Goal: Check status: Check status

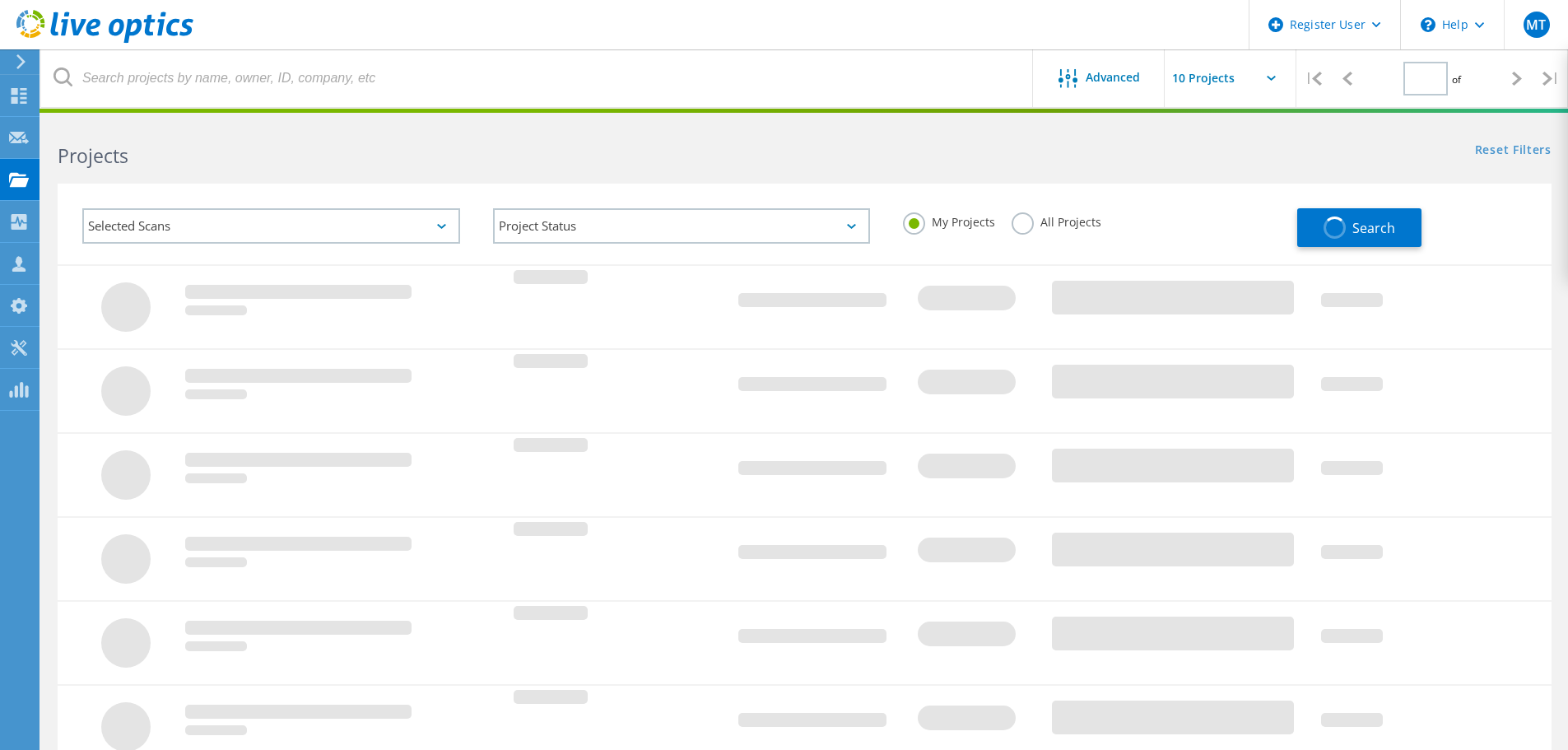
type input "1"
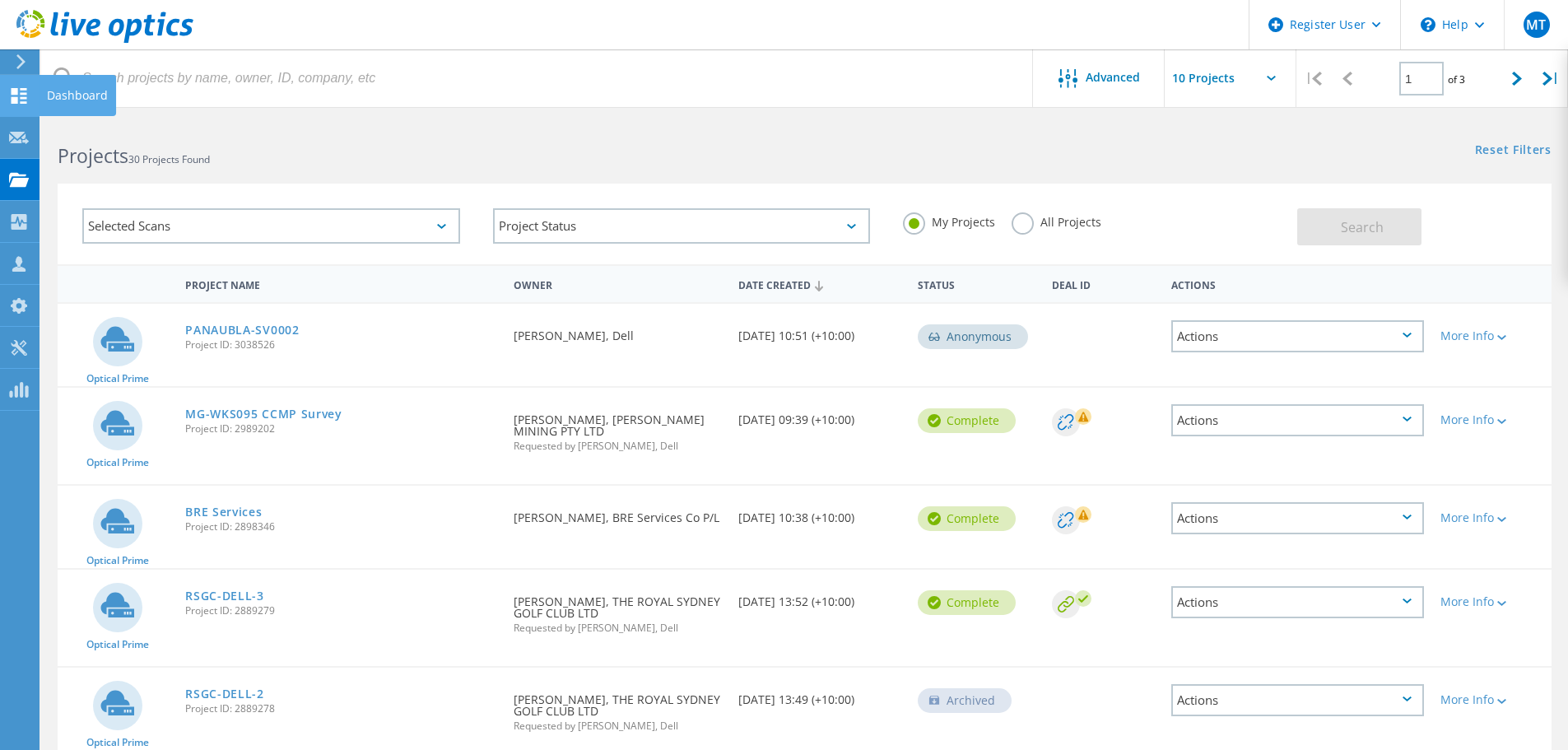
click at [20, 98] on icon at bounding box center [19, 96] width 20 height 16
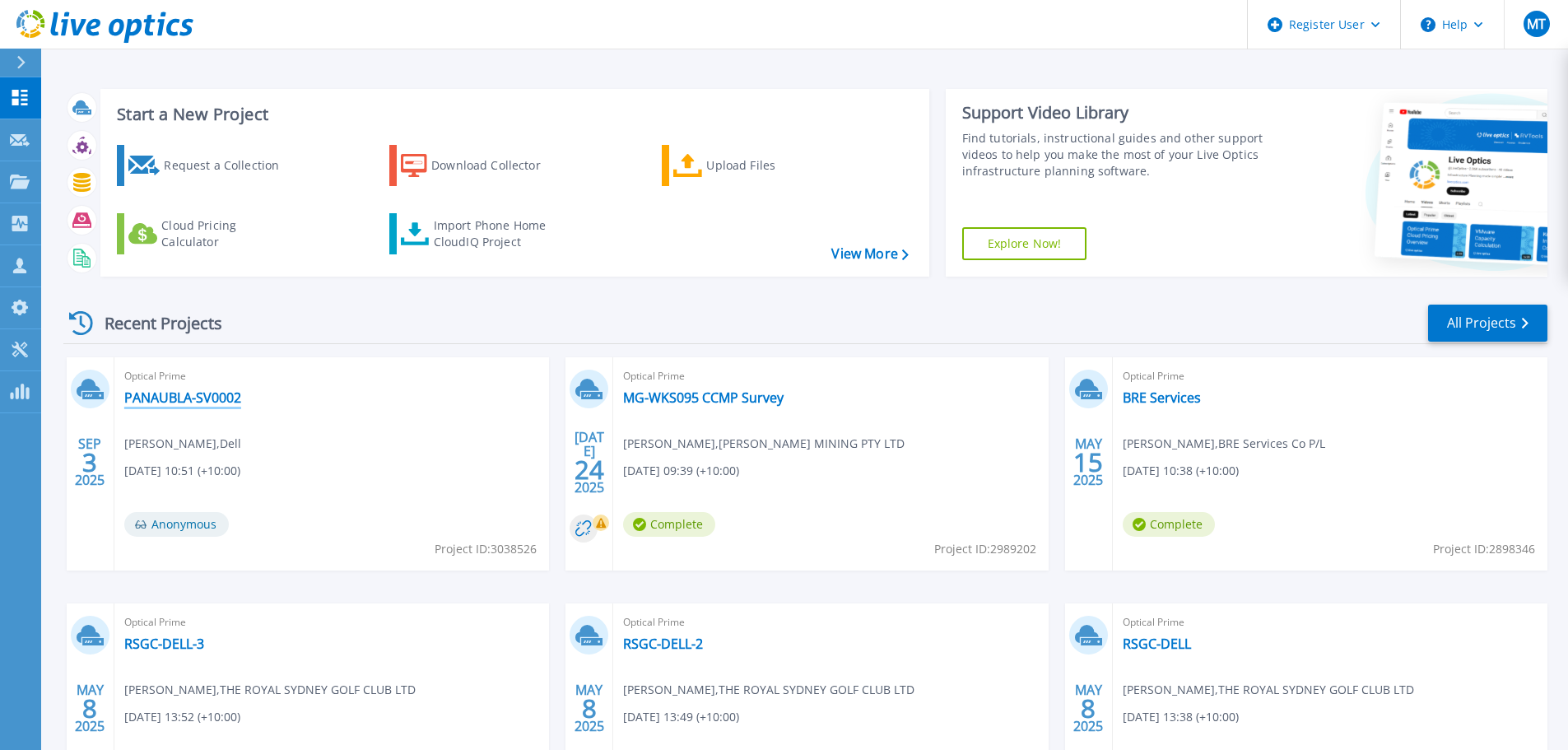
click at [209, 395] on link "PANAUBLA-SV0002" at bounding box center [183, 397] width 117 height 17
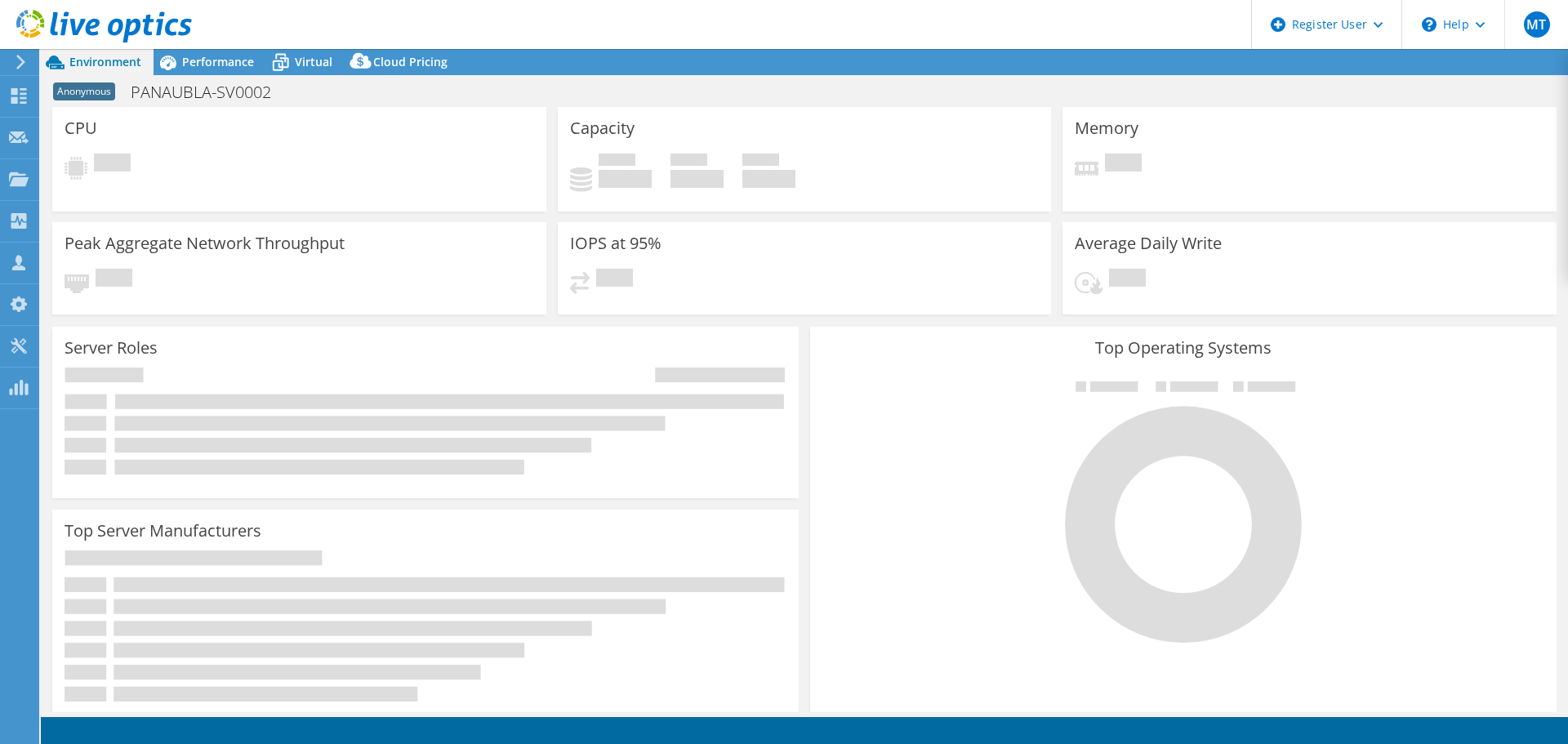
select select "USD"
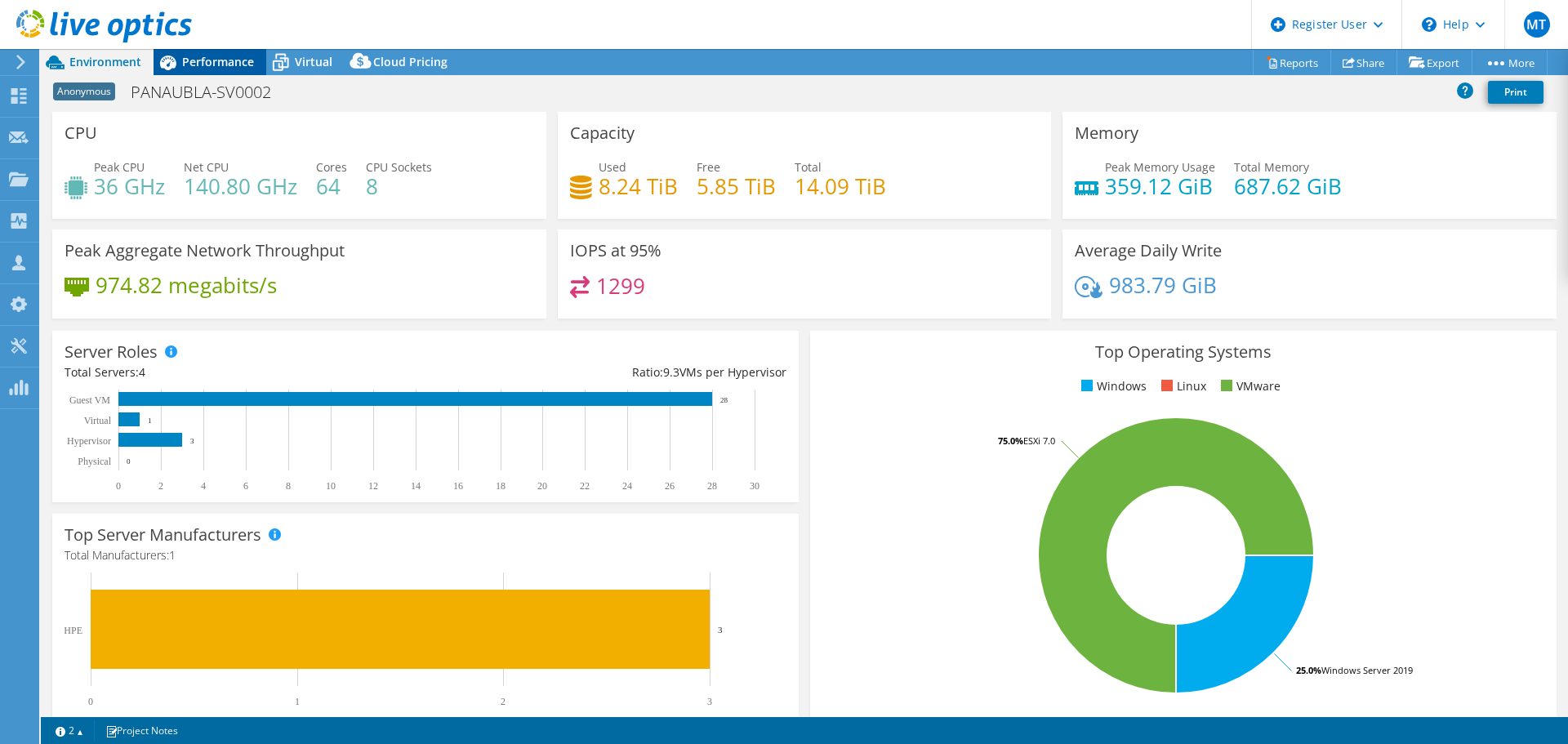
click at [250, 64] on span "Performance" at bounding box center [218, 62] width 72 height 16
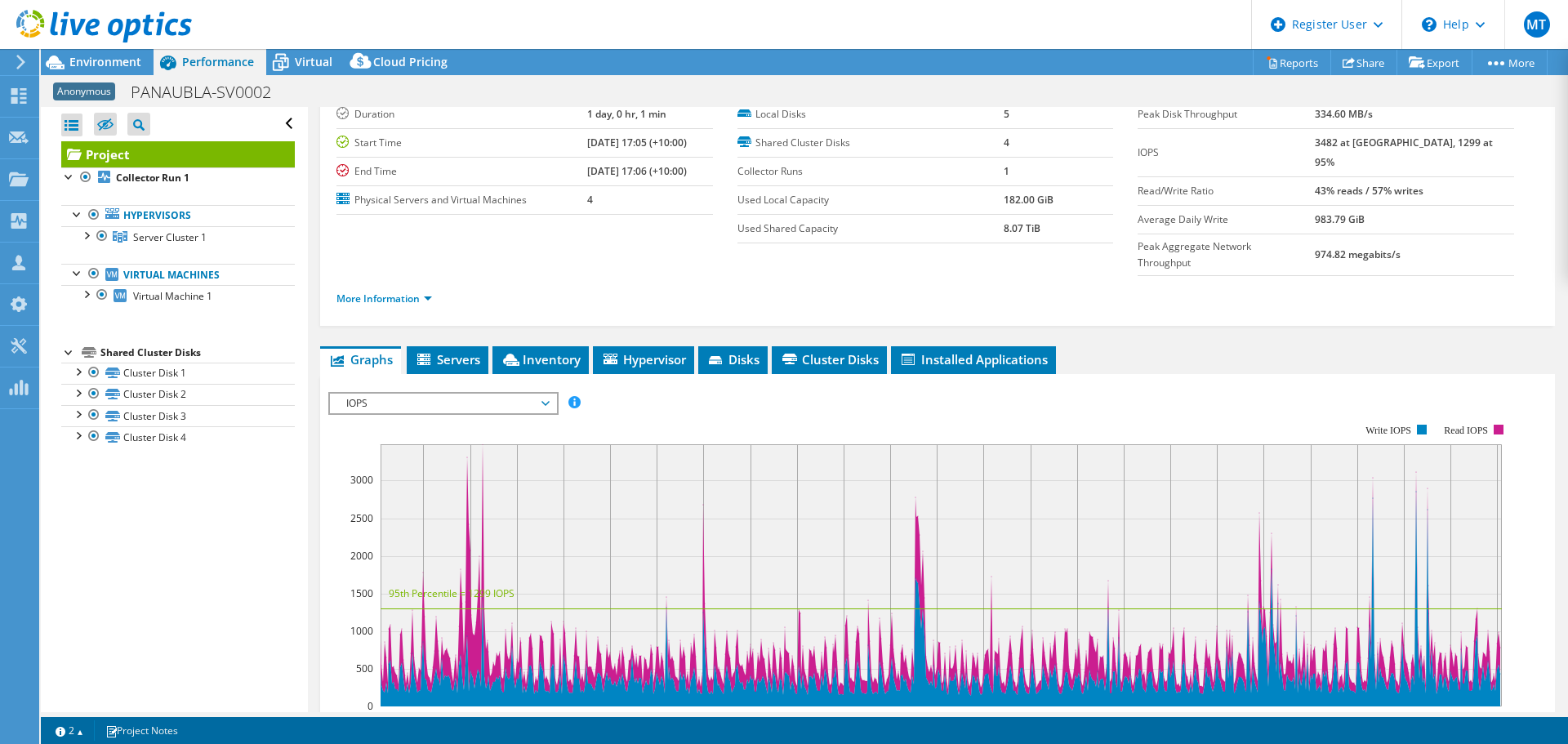
scroll to position [82, 0]
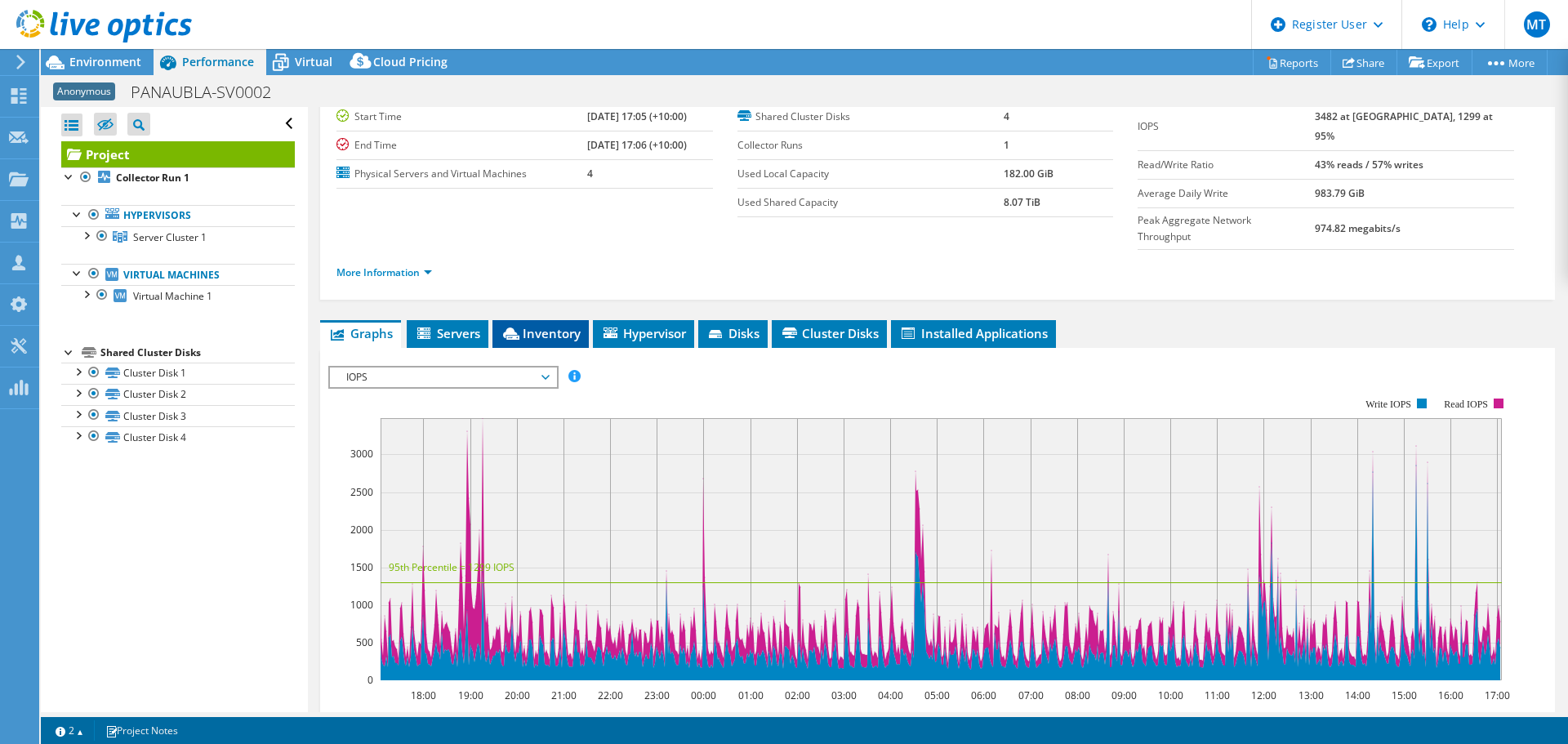
click at [529, 325] on span "Inventory" at bounding box center [540, 332] width 80 height 17
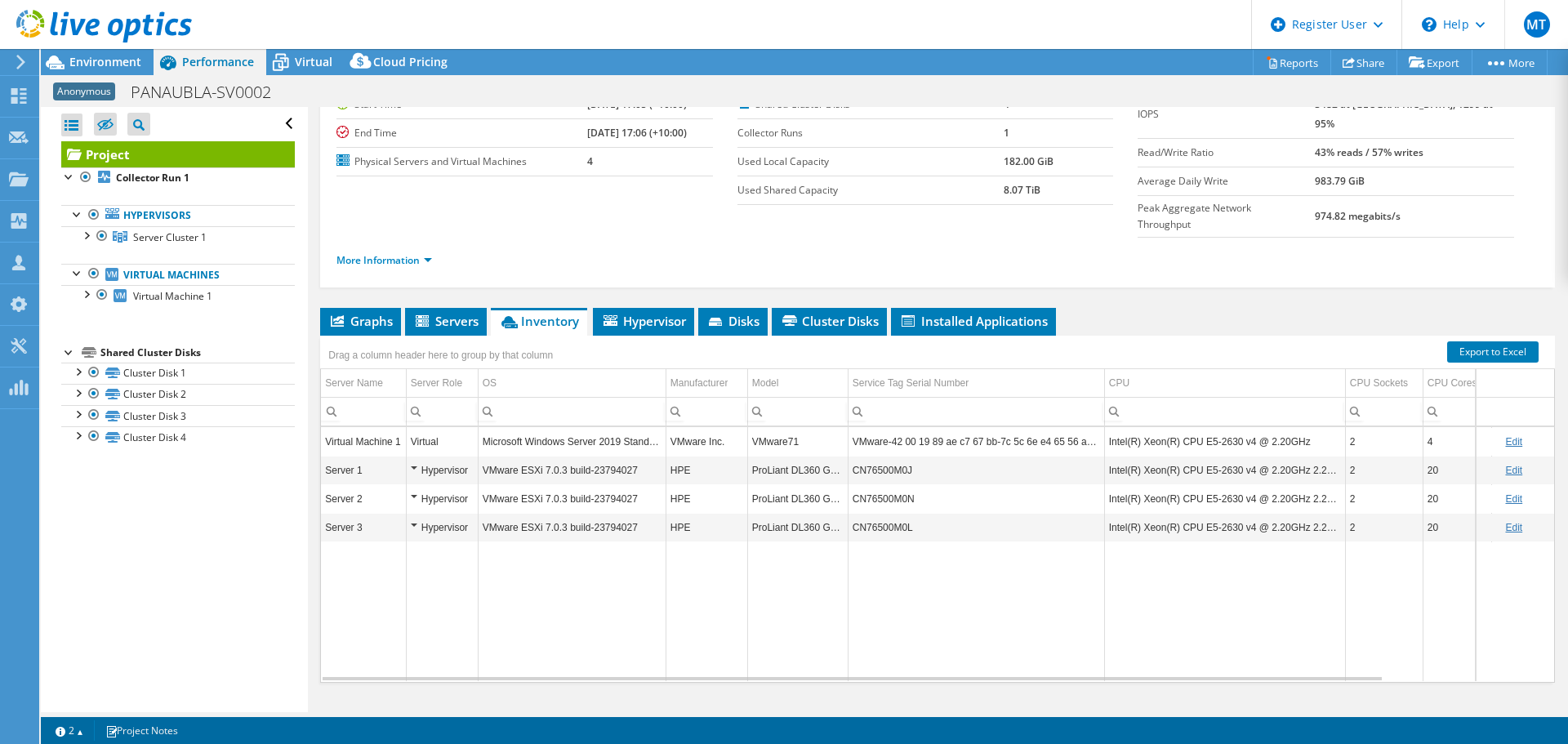
scroll to position [0, 0]
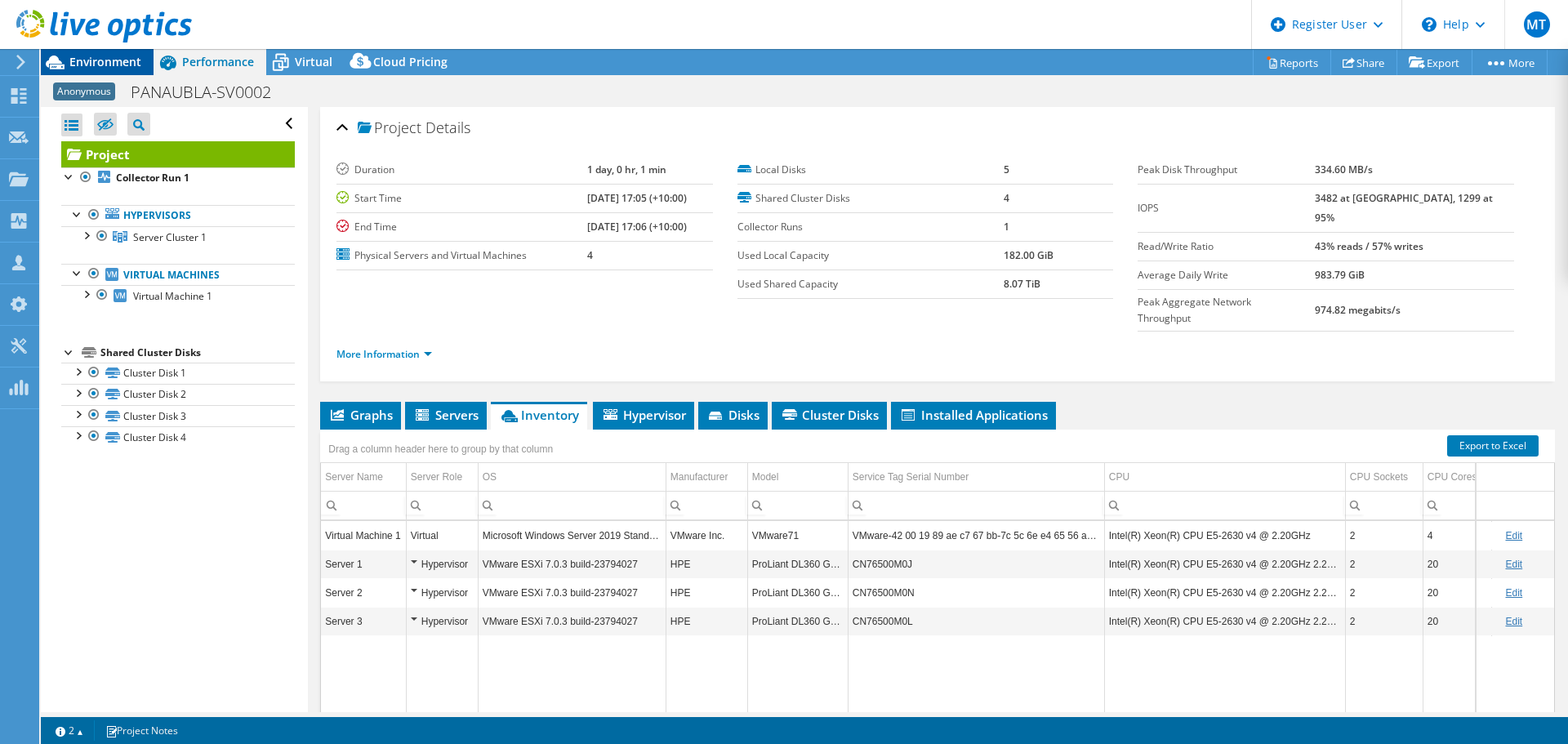
click at [111, 64] on span "Environment" at bounding box center [106, 62] width 72 height 16
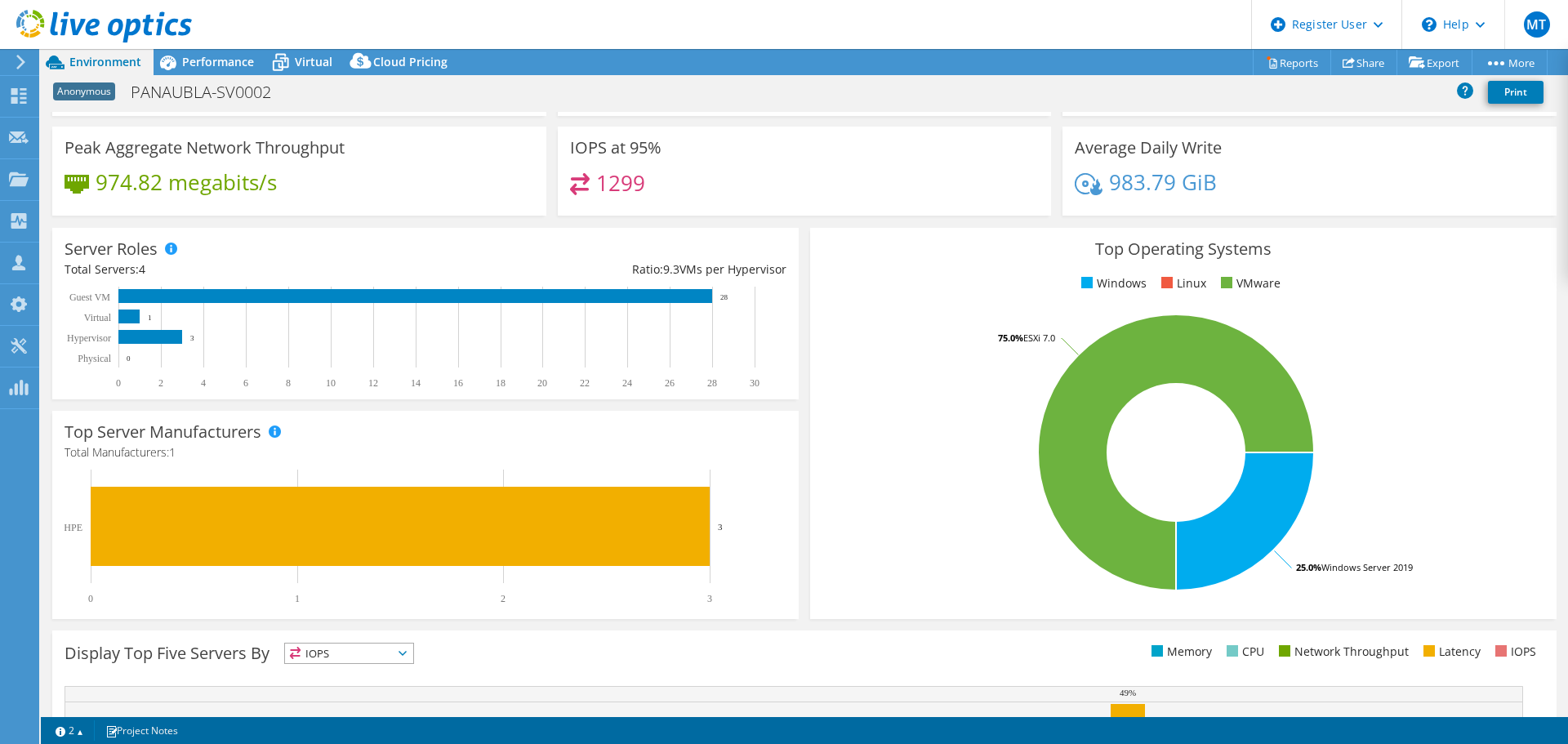
scroll to position [101, 0]
